Goal: Task Accomplishment & Management: Use online tool/utility

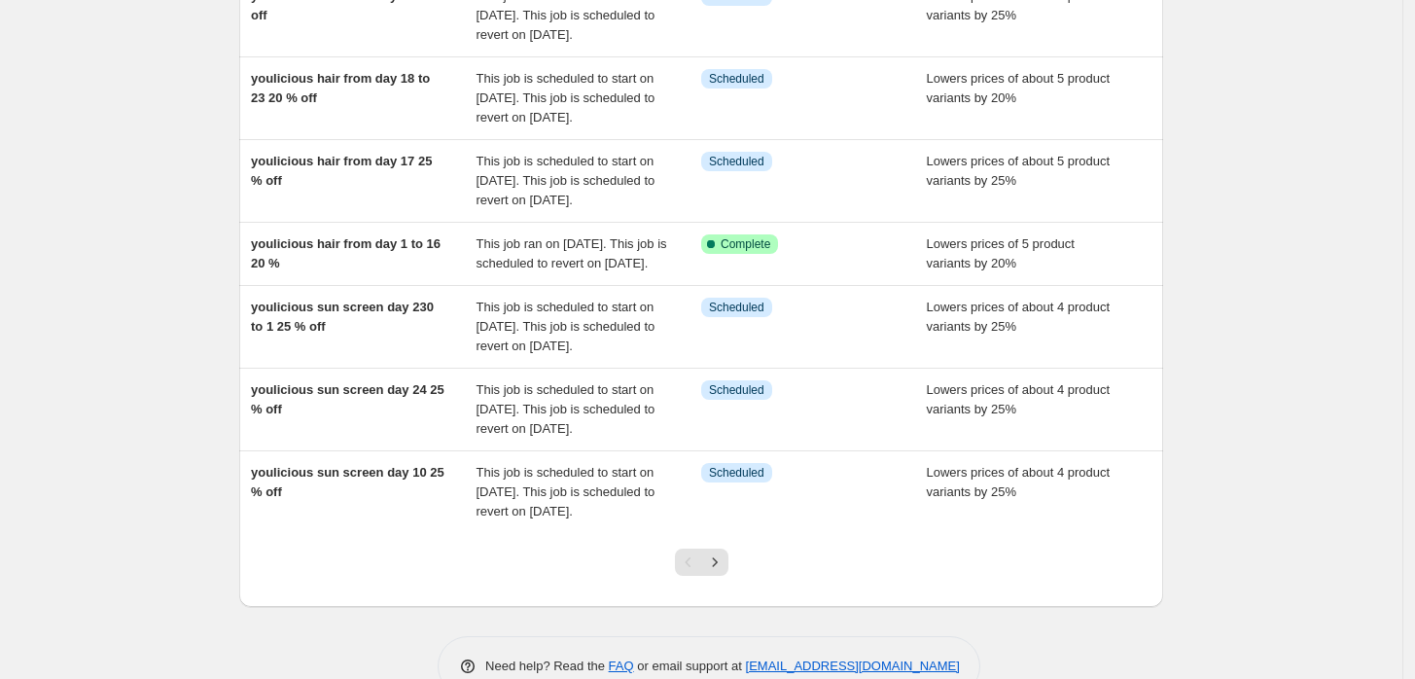
scroll to position [576, 0]
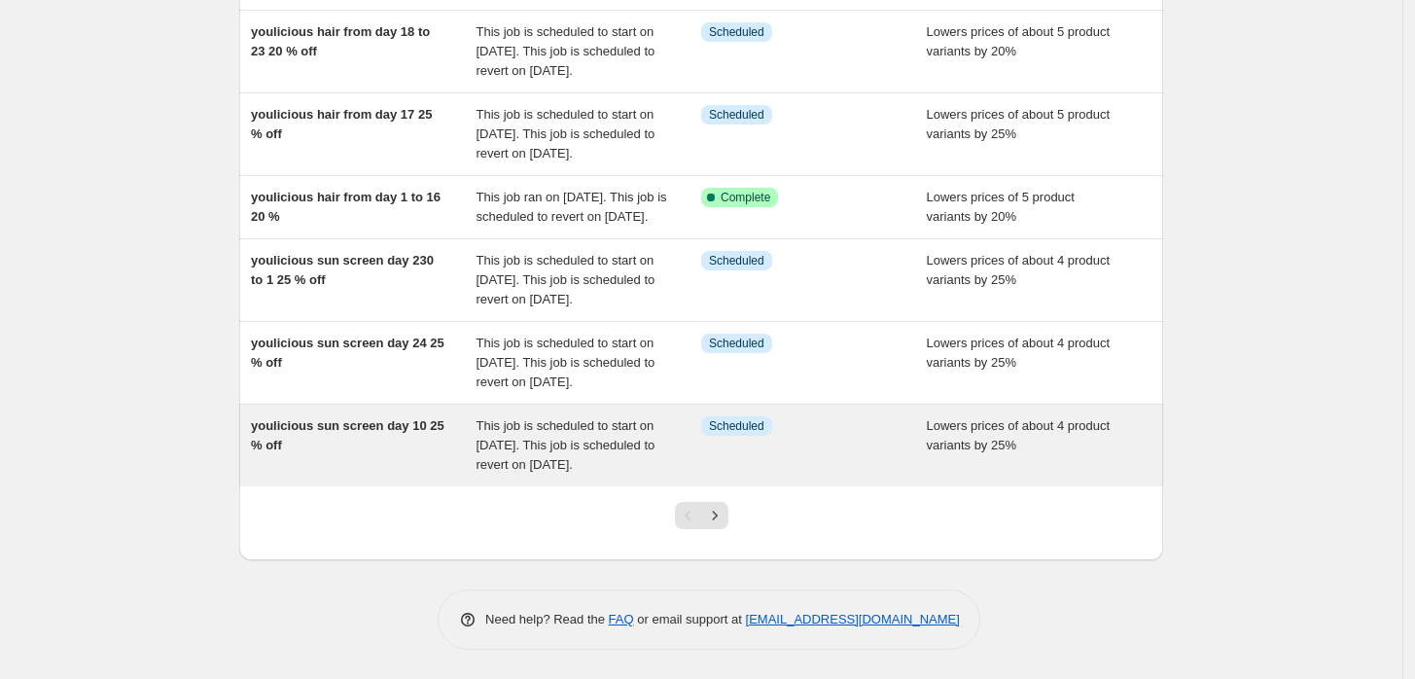
click at [343, 474] on div "youlicious sun screen day 10 25 % off" at bounding box center [364, 445] width 226 height 58
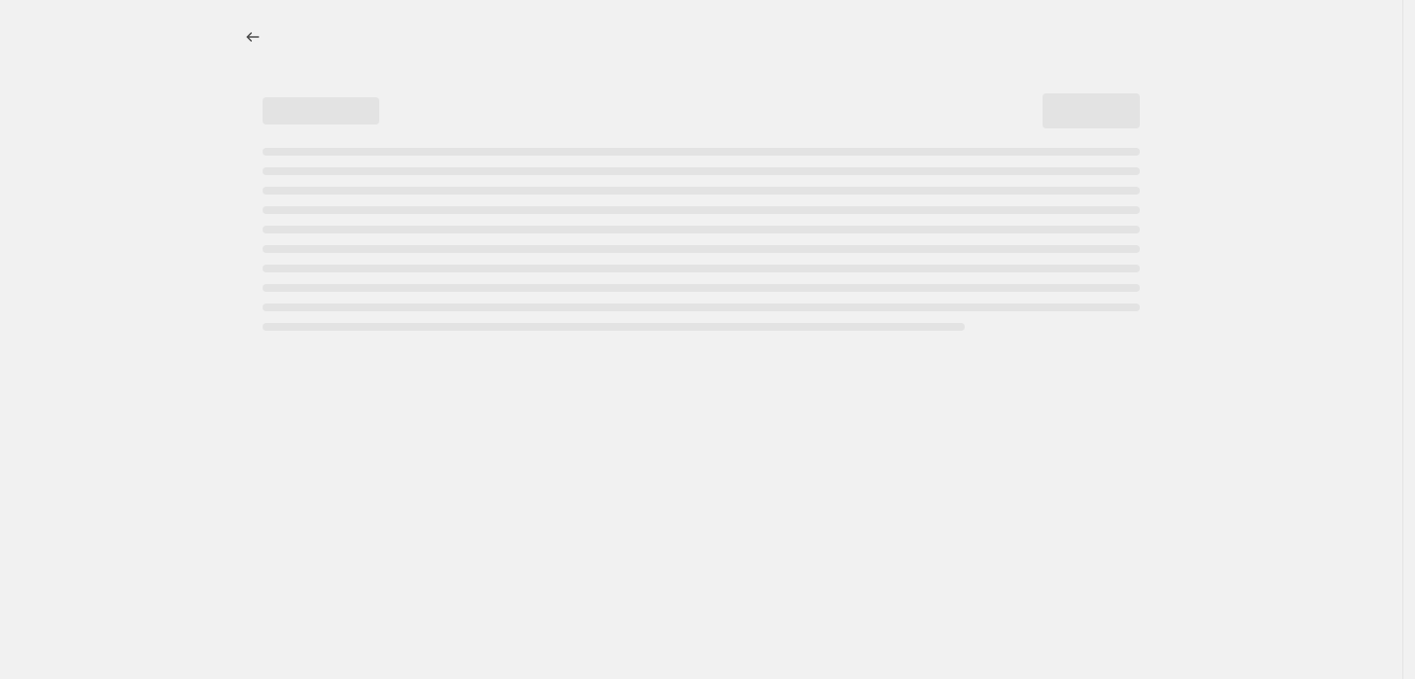
select select "percentage"
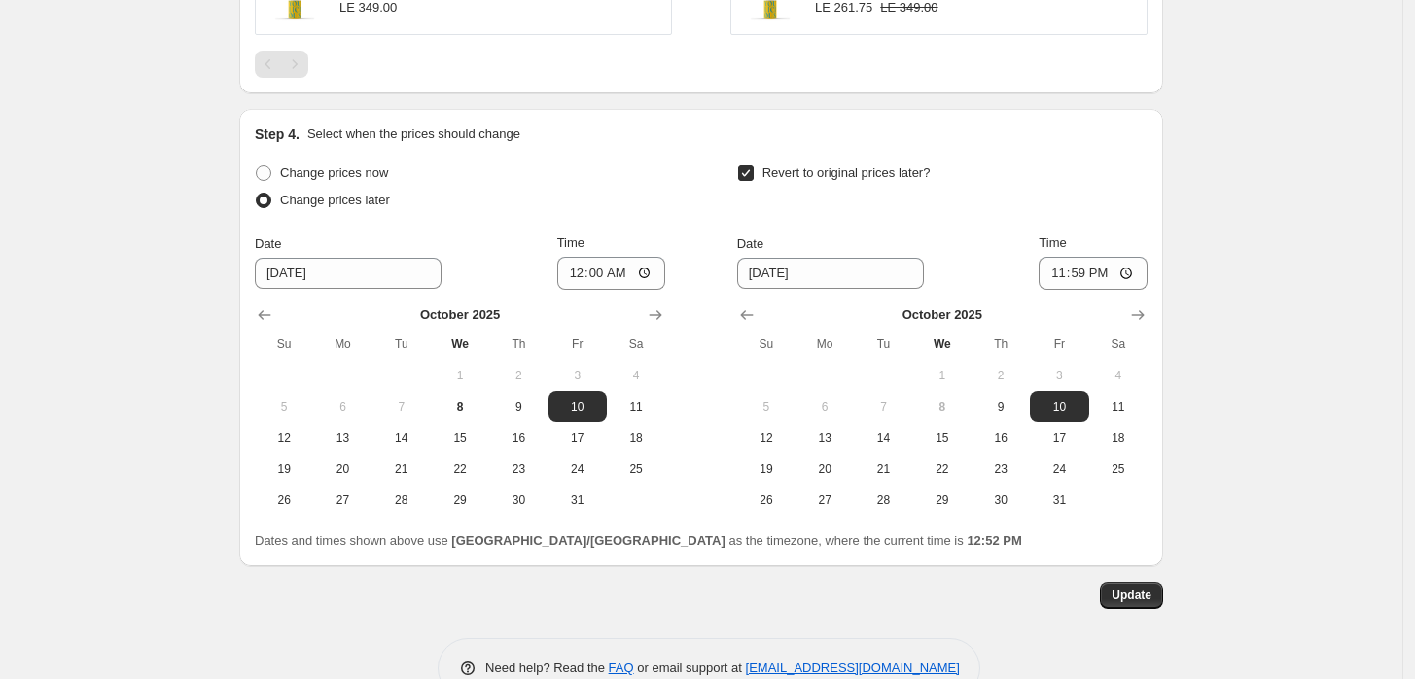
scroll to position [1686, 0]
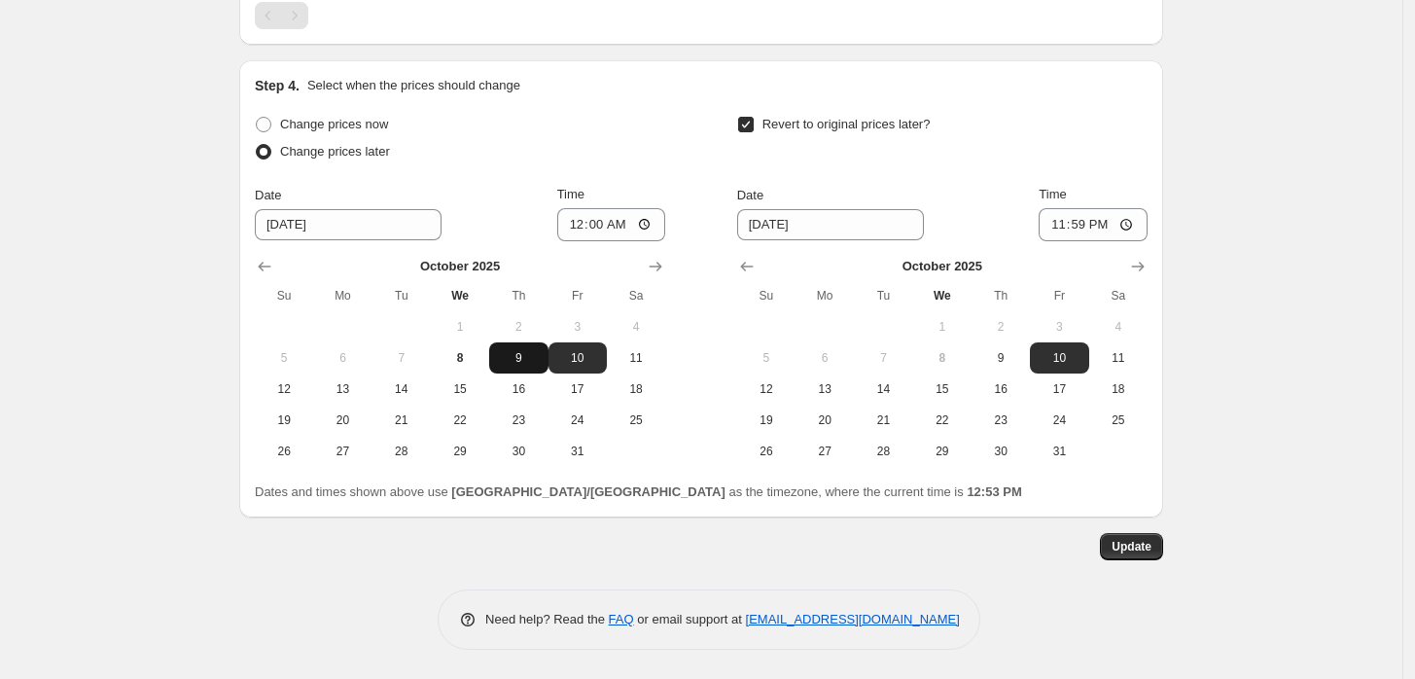
click at [520, 367] on button "9" at bounding box center [518, 357] width 58 height 31
type input "[DATE]"
click at [652, 215] on input "00:00" at bounding box center [611, 224] width 109 height 33
type input "20:00"
click at [652, 130] on div "Change prices now" at bounding box center [460, 124] width 410 height 27
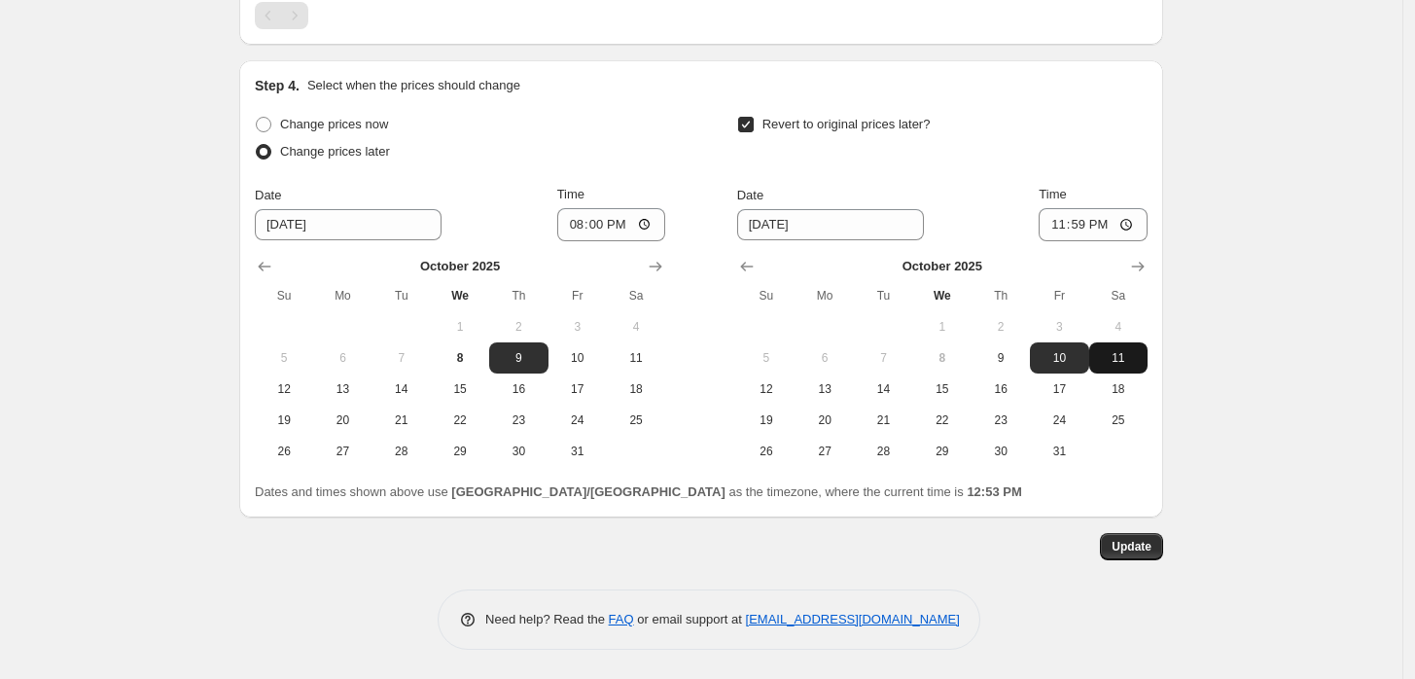
click at [1114, 363] on span "11" at bounding box center [1118, 358] width 43 height 16
type input "[DATE]"
click at [1133, 557] on button "Update" at bounding box center [1131, 546] width 63 height 27
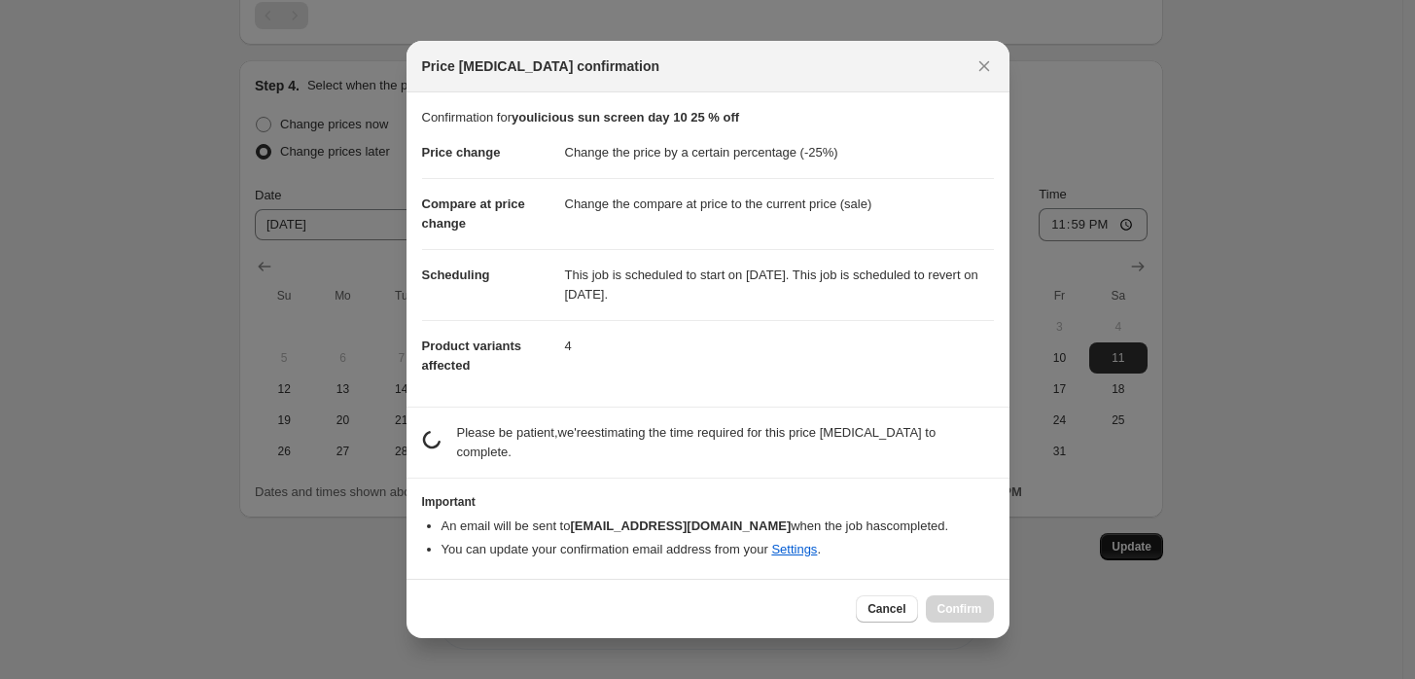
scroll to position [0, 0]
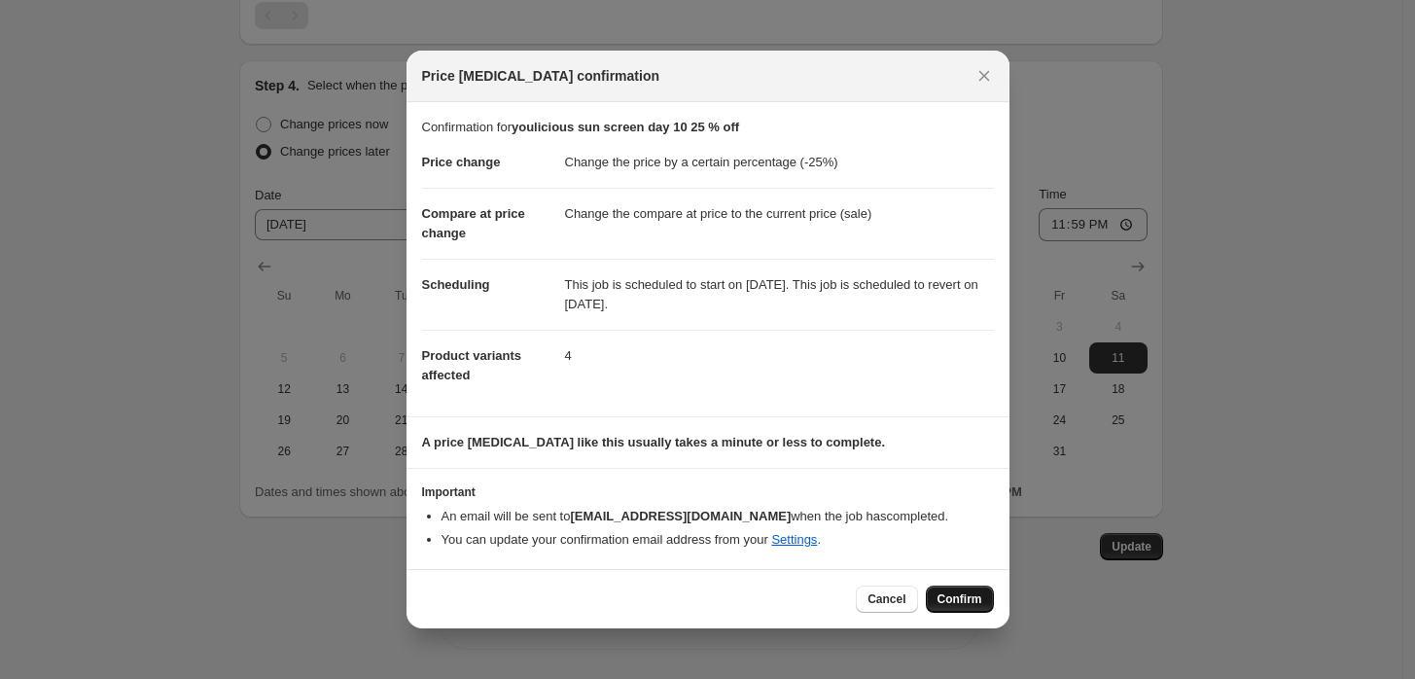
click at [945, 594] on span "Confirm" at bounding box center [959, 599] width 45 height 16
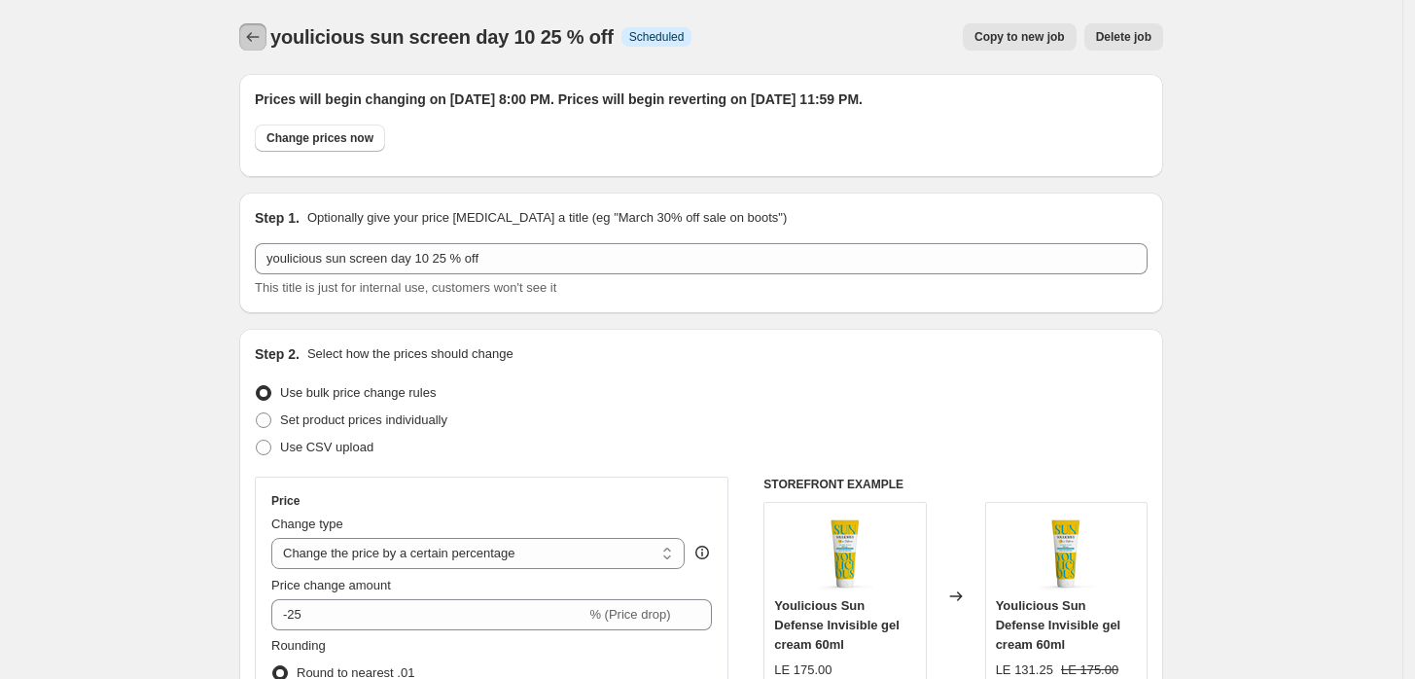
click at [254, 43] on icon "Price change jobs" at bounding box center [252, 36] width 19 height 19
